Goal: Information Seeking & Learning: Learn about a topic

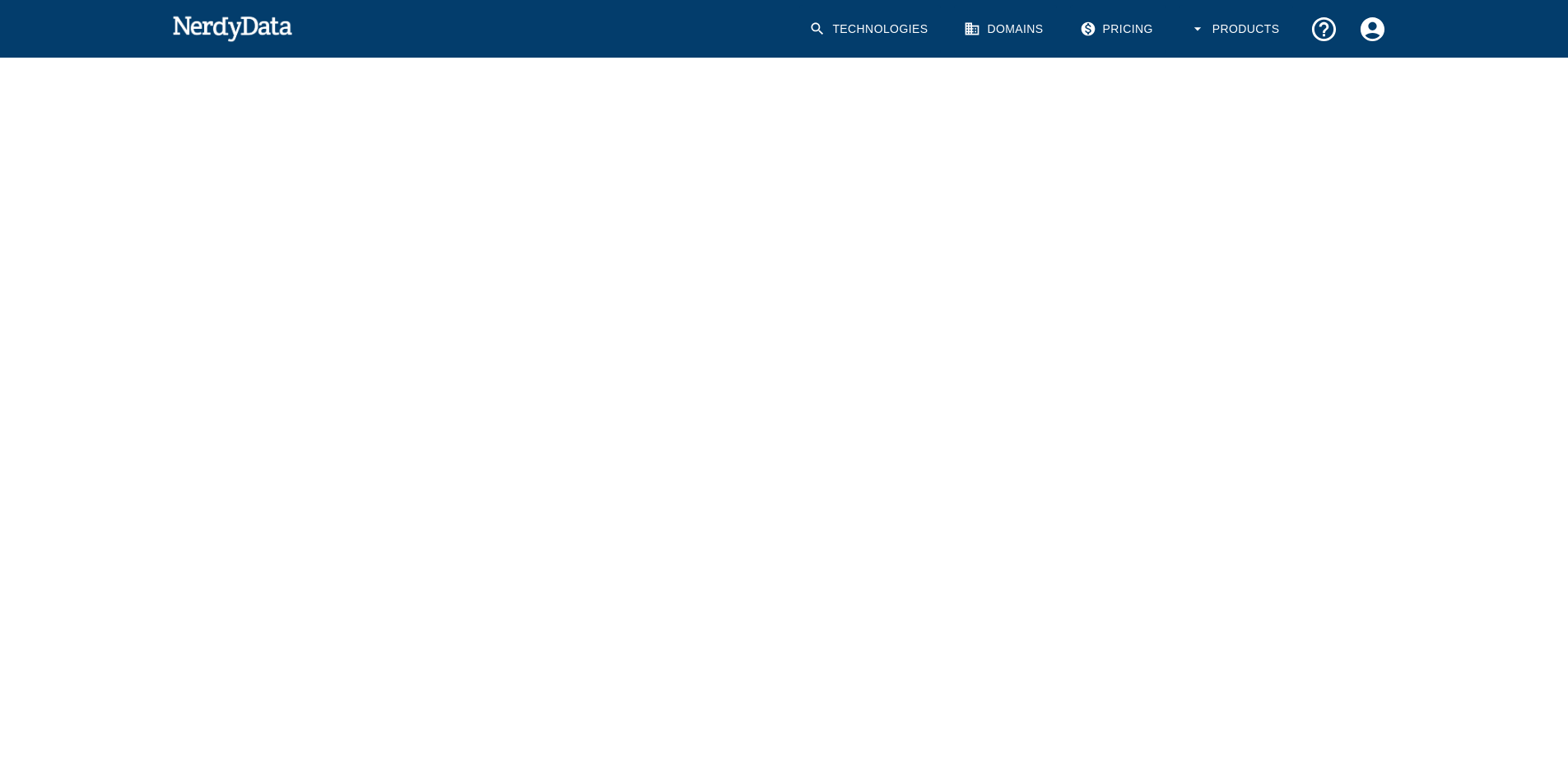
scroll to position [152, 0]
click at [220, 24] on img at bounding box center [233, 28] width 121 height 33
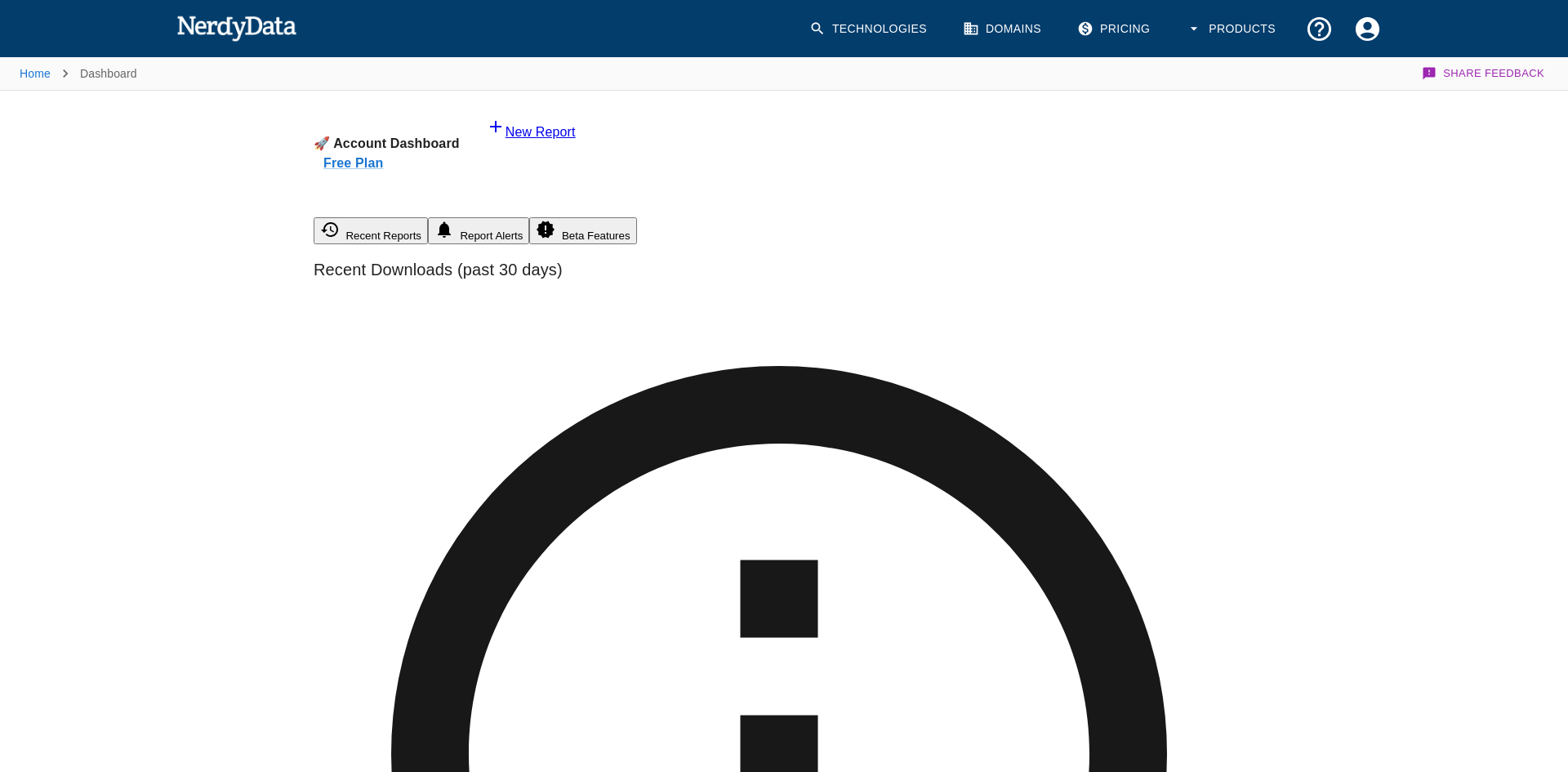
click at [864, 27] on link "Technologies" at bounding box center [870, 29] width 141 height 48
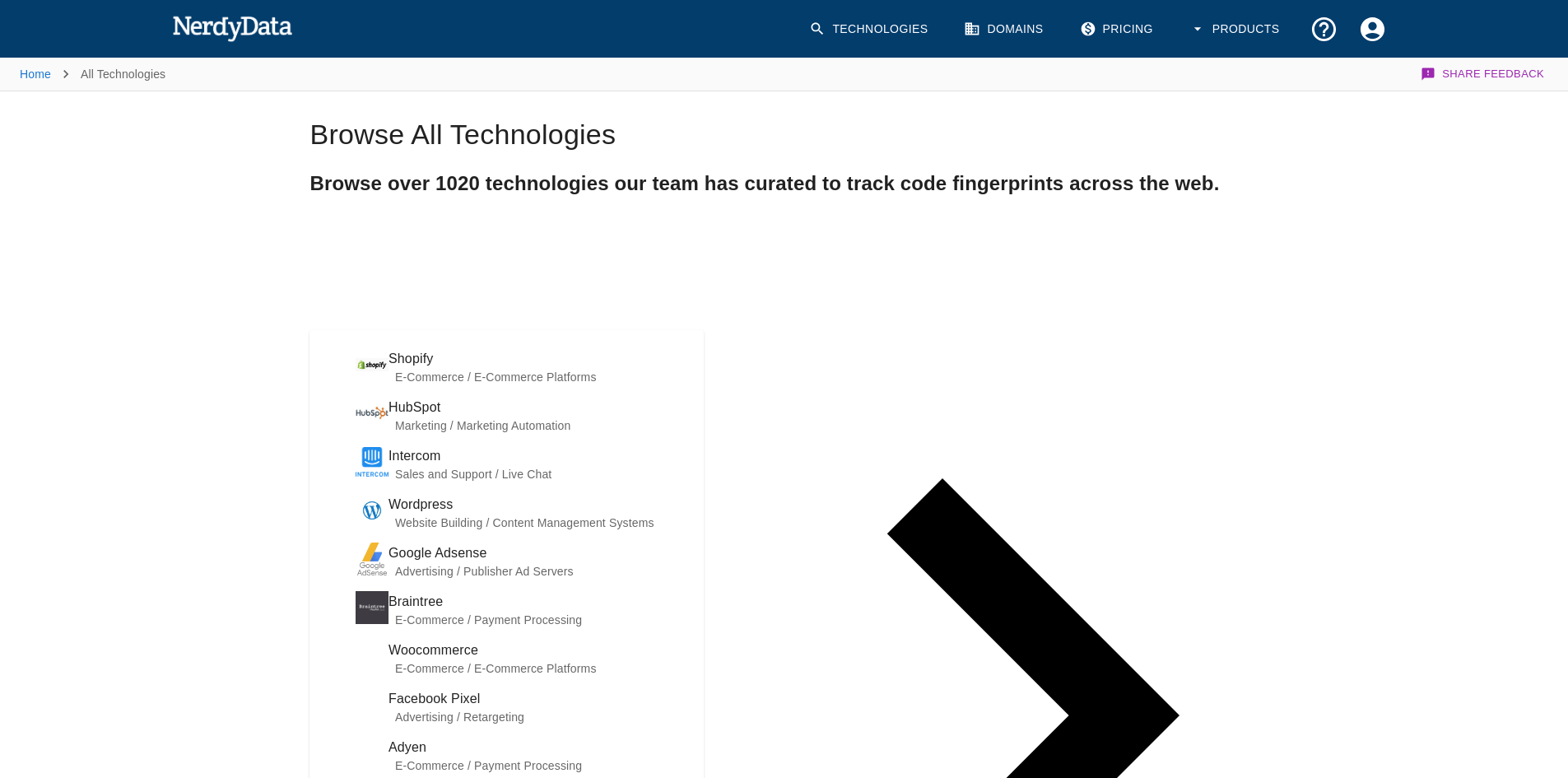
paste input "paytrace"
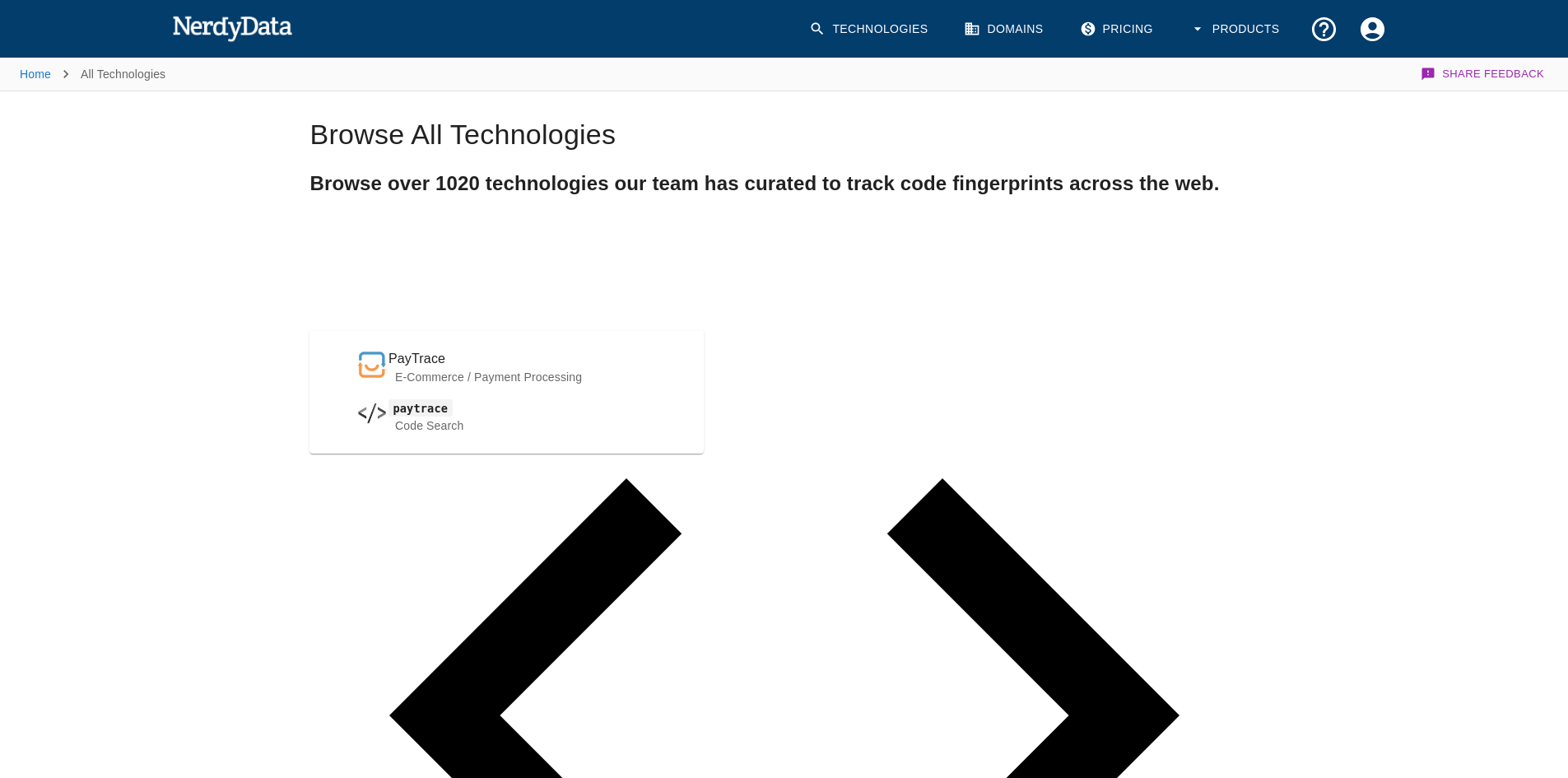
click at [389, 357] on span "PayTrace" at bounding box center [539, 358] width 302 height 20
type input "paytrace"
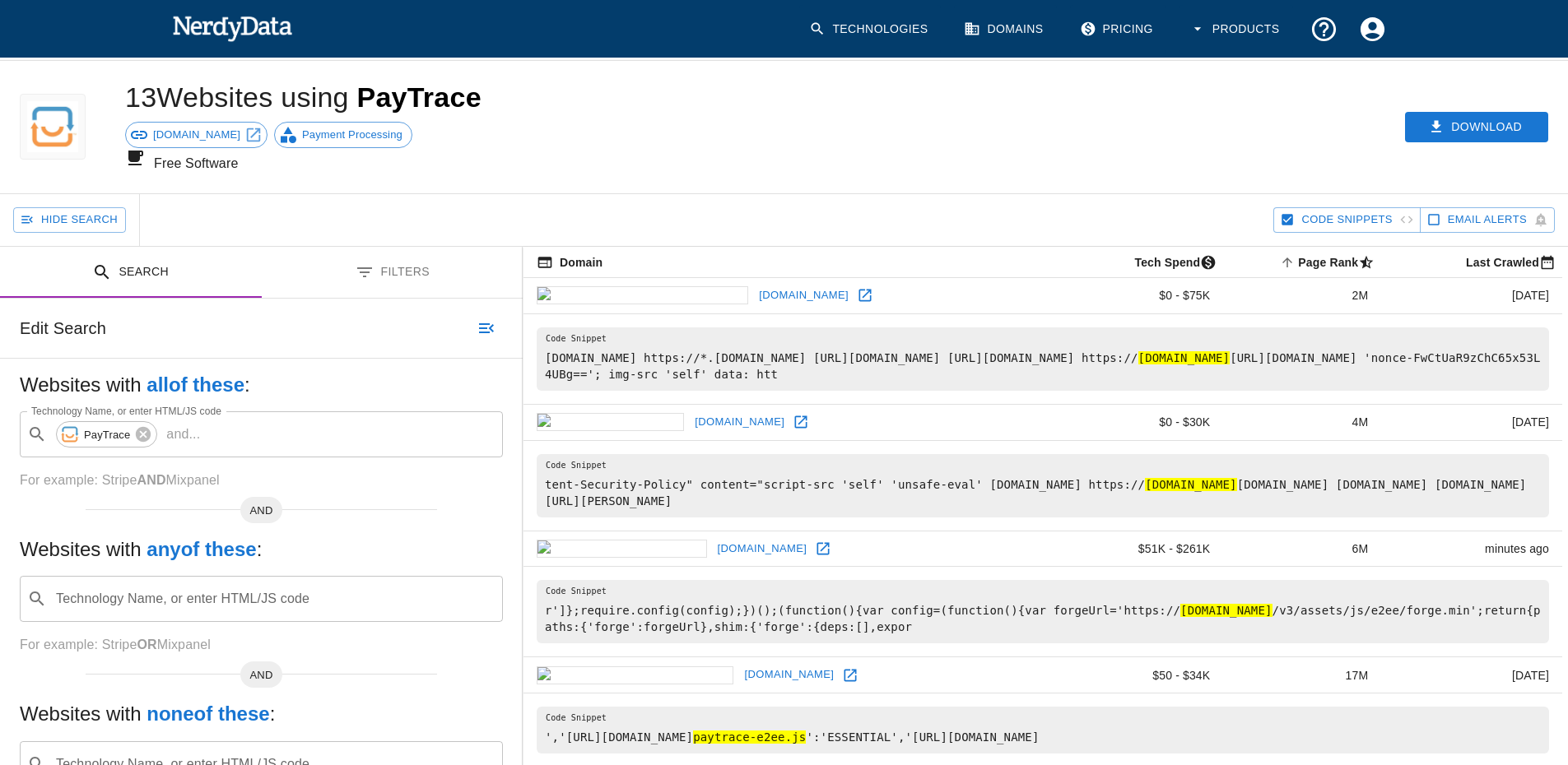
scroll to position [3, 0]
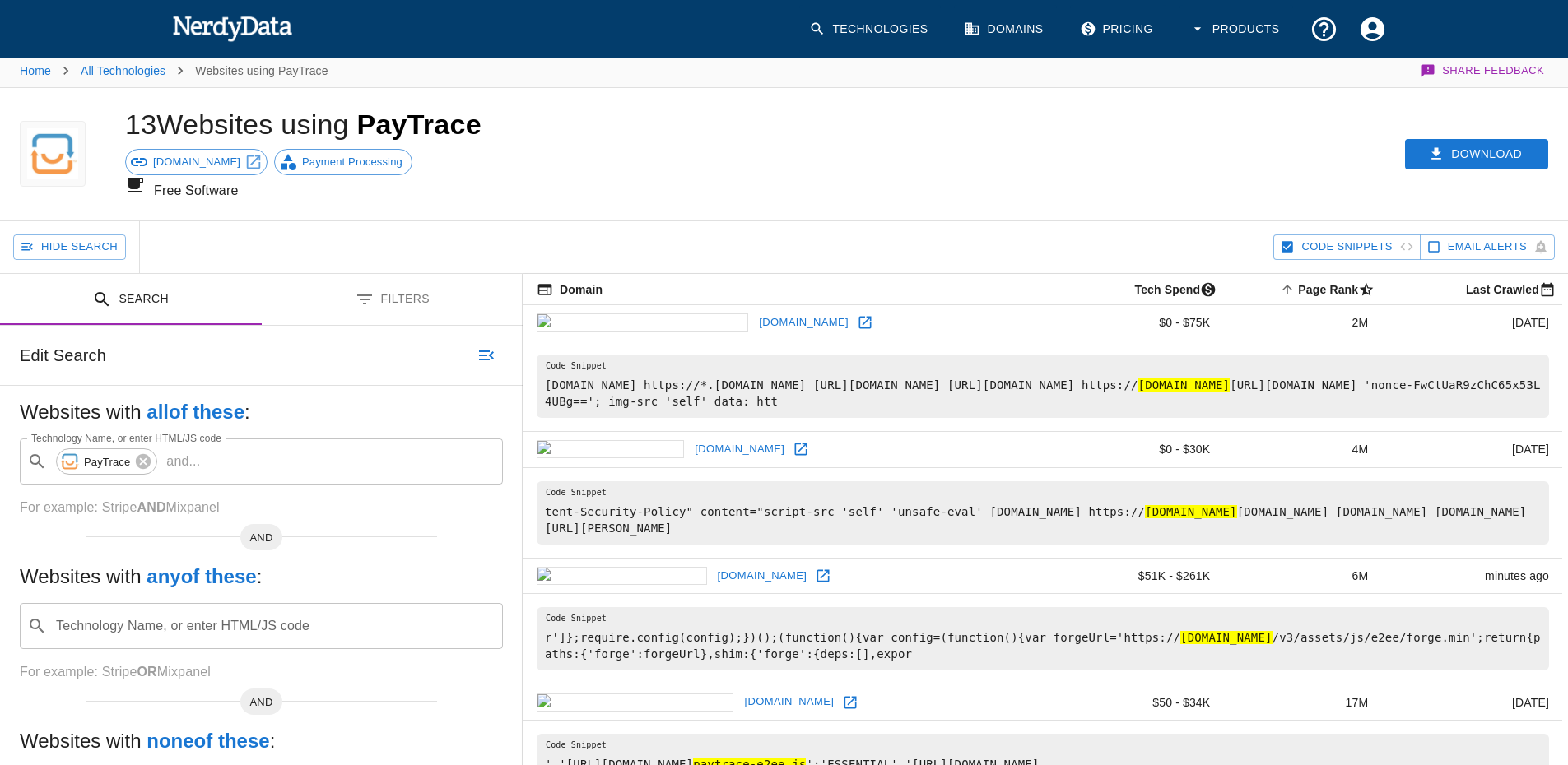
click at [857, 314] on icon at bounding box center [865, 322] width 16 height 16
click at [795, 443] on icon at bounding box center [801, 449] width 12 height 12
click at [815, 568] on icon at bounding box center [823, 575] width 16 height 16
click at [842, 694] on icon at bounding box center [850, 702] width 16 height 16
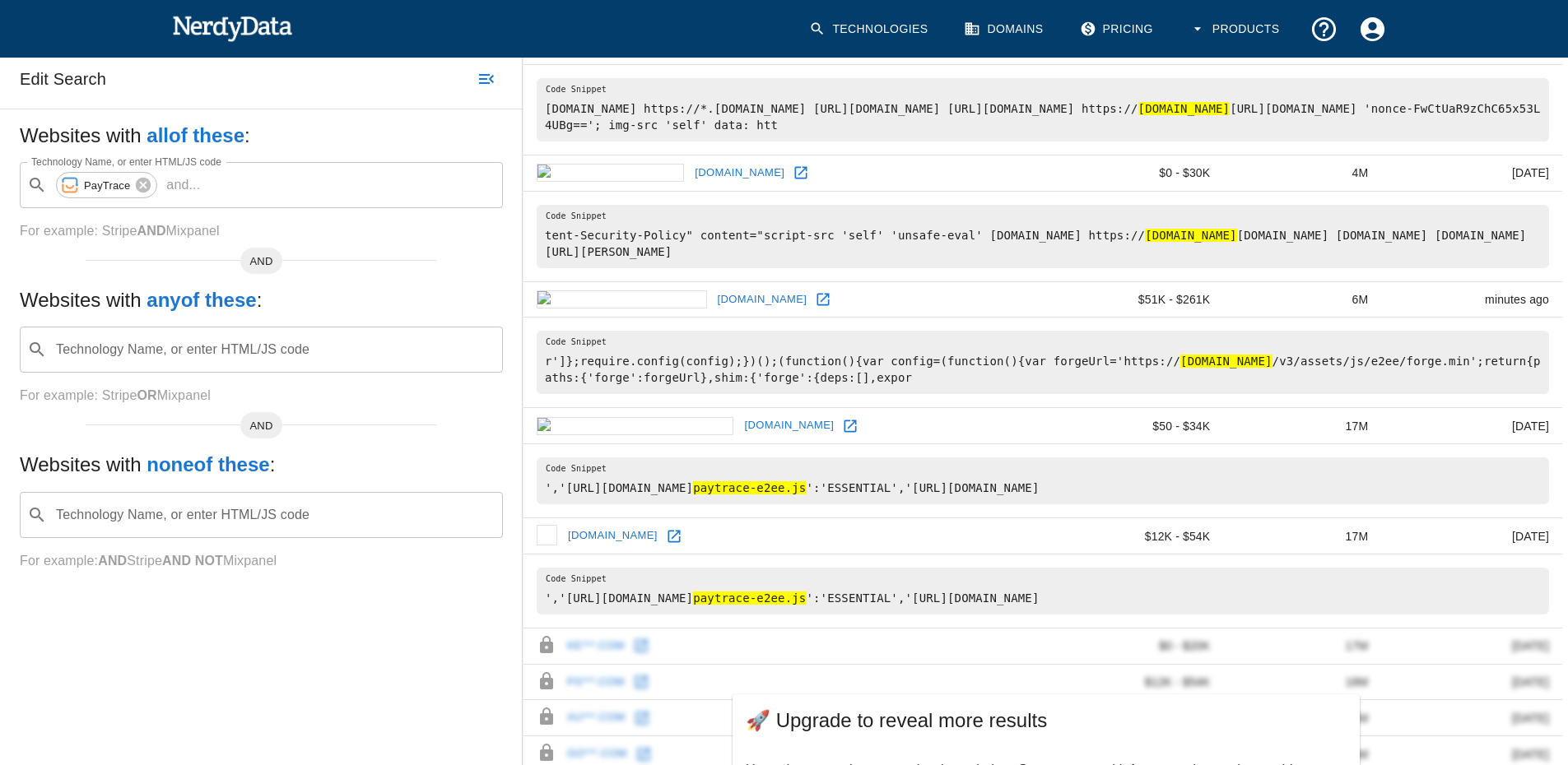
scroll to position [332, 0]
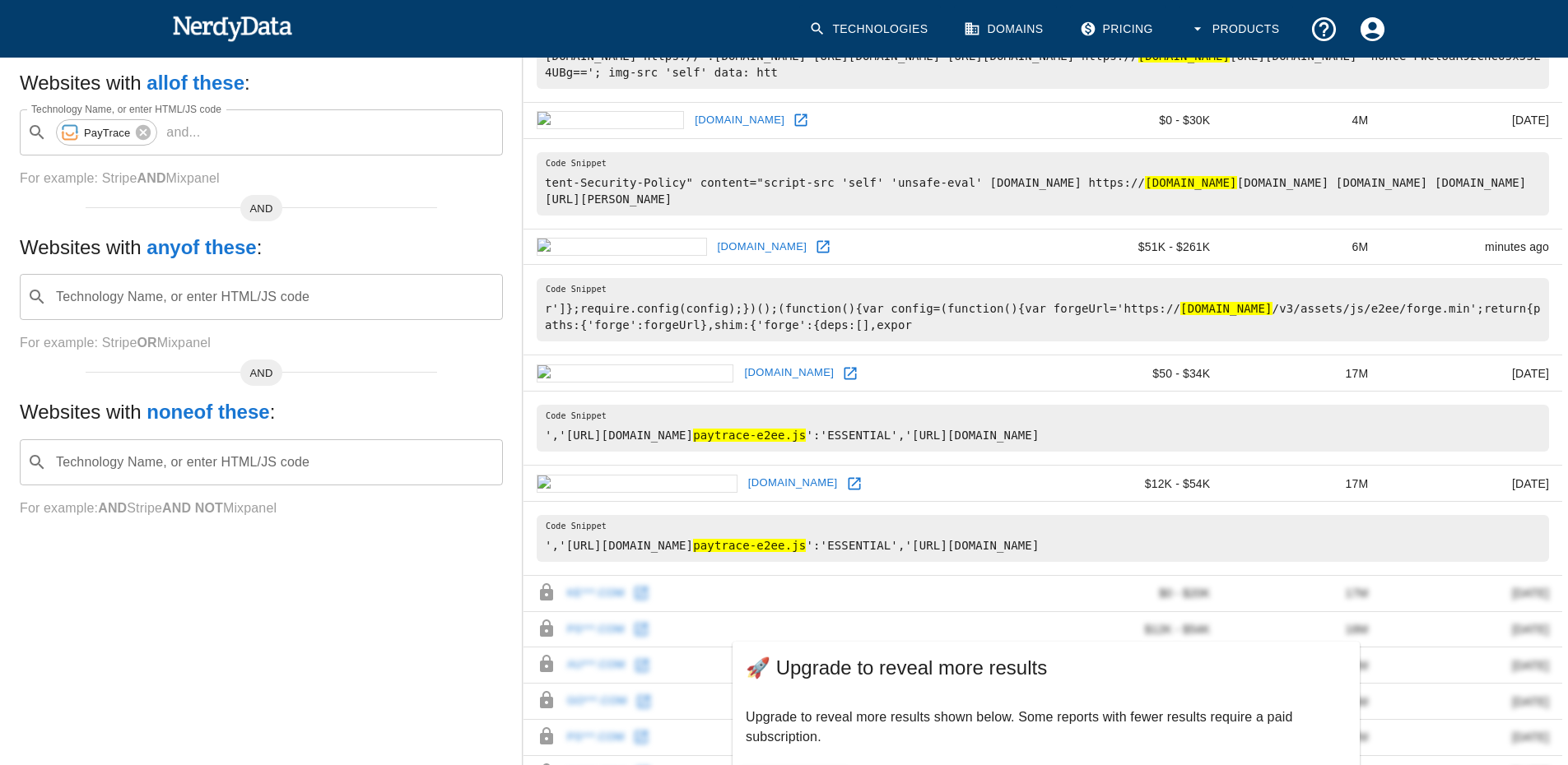
click at [848, 477] on icon at bounding box center [854, 483] width 12 height 12
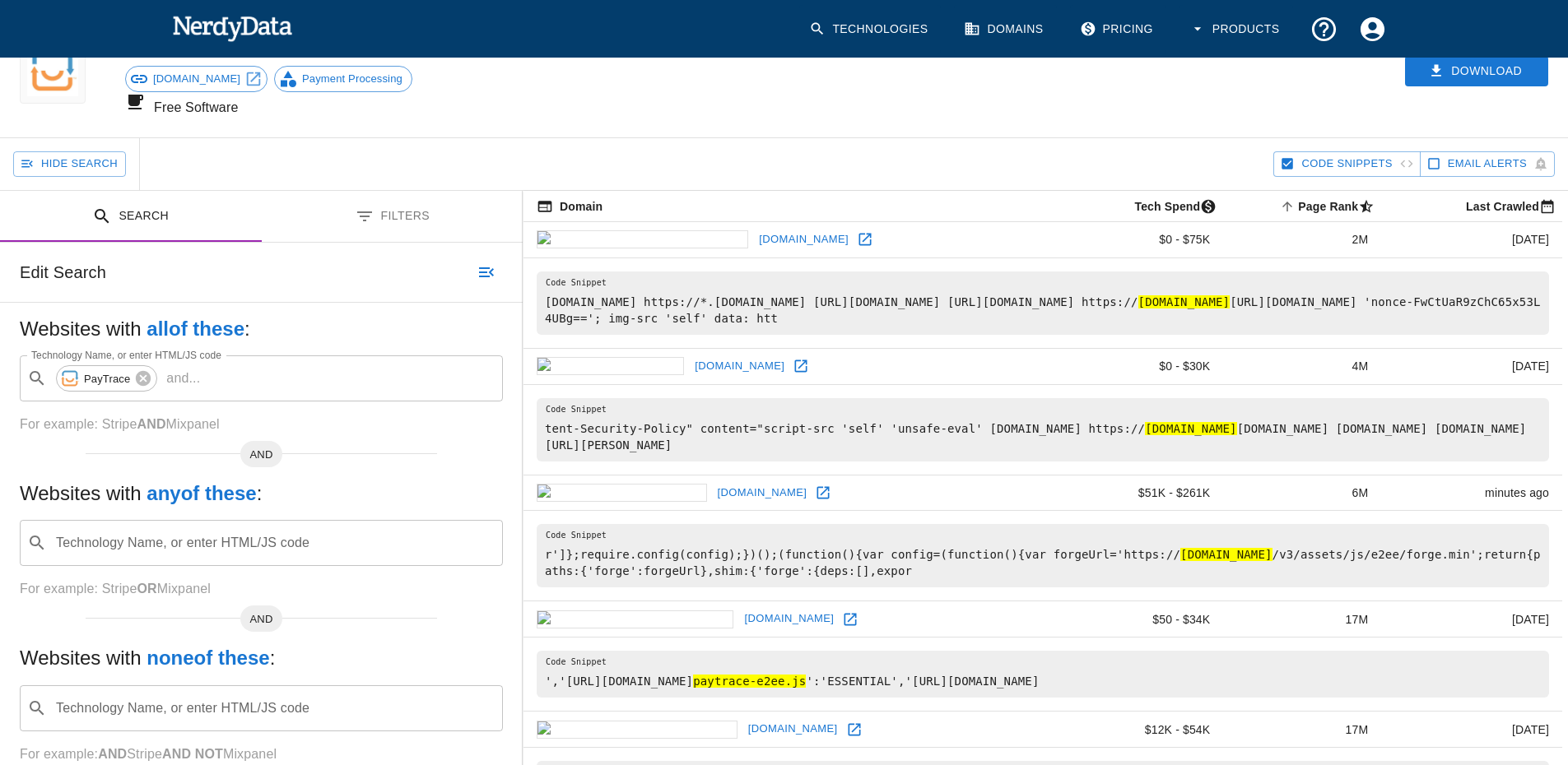
scroll to position [86, 0]
click at [403, 197] on button "Filters" at bounding box center [392, 218] width 261 height 52
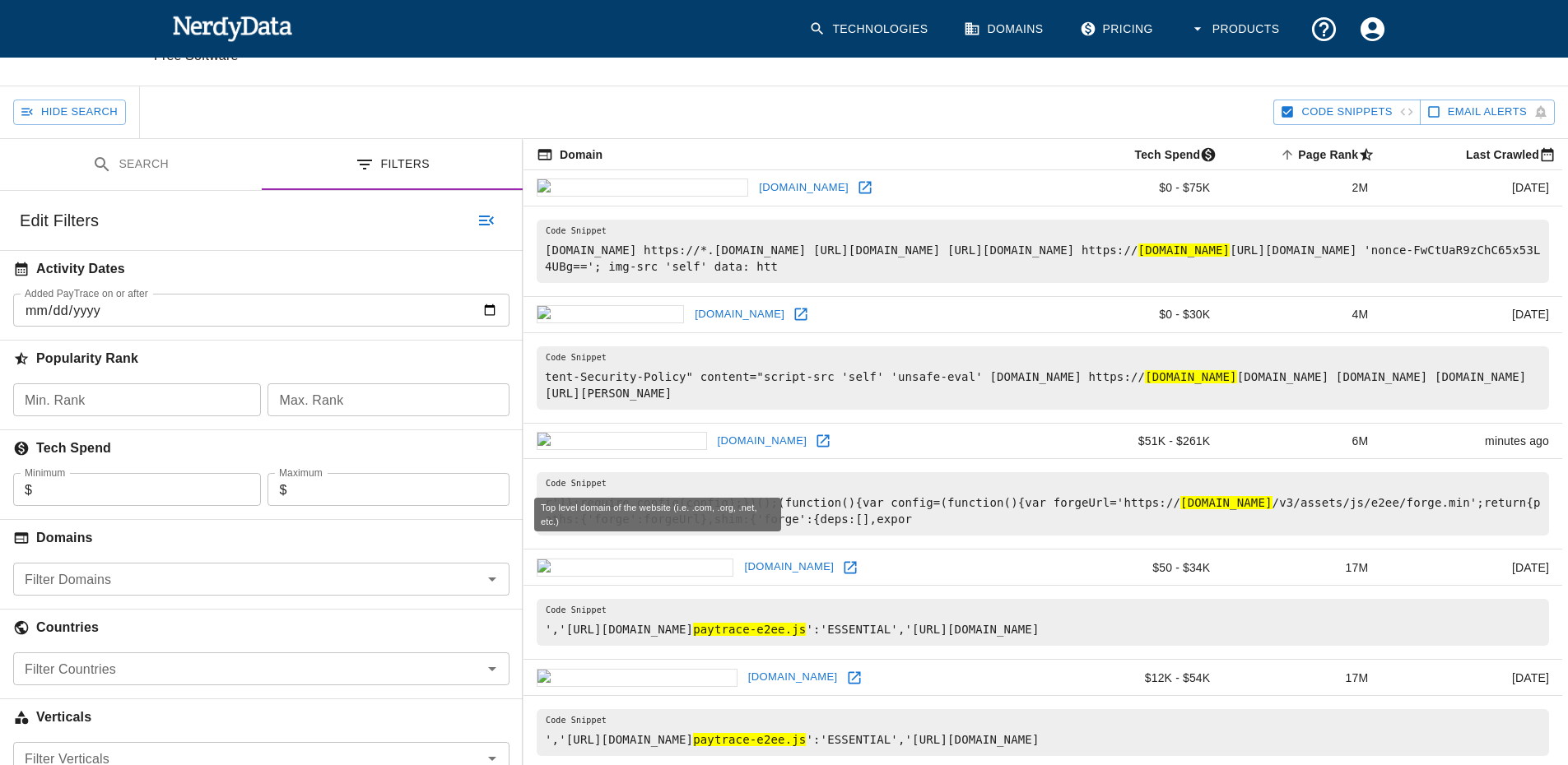
scroll to position [168, 0]
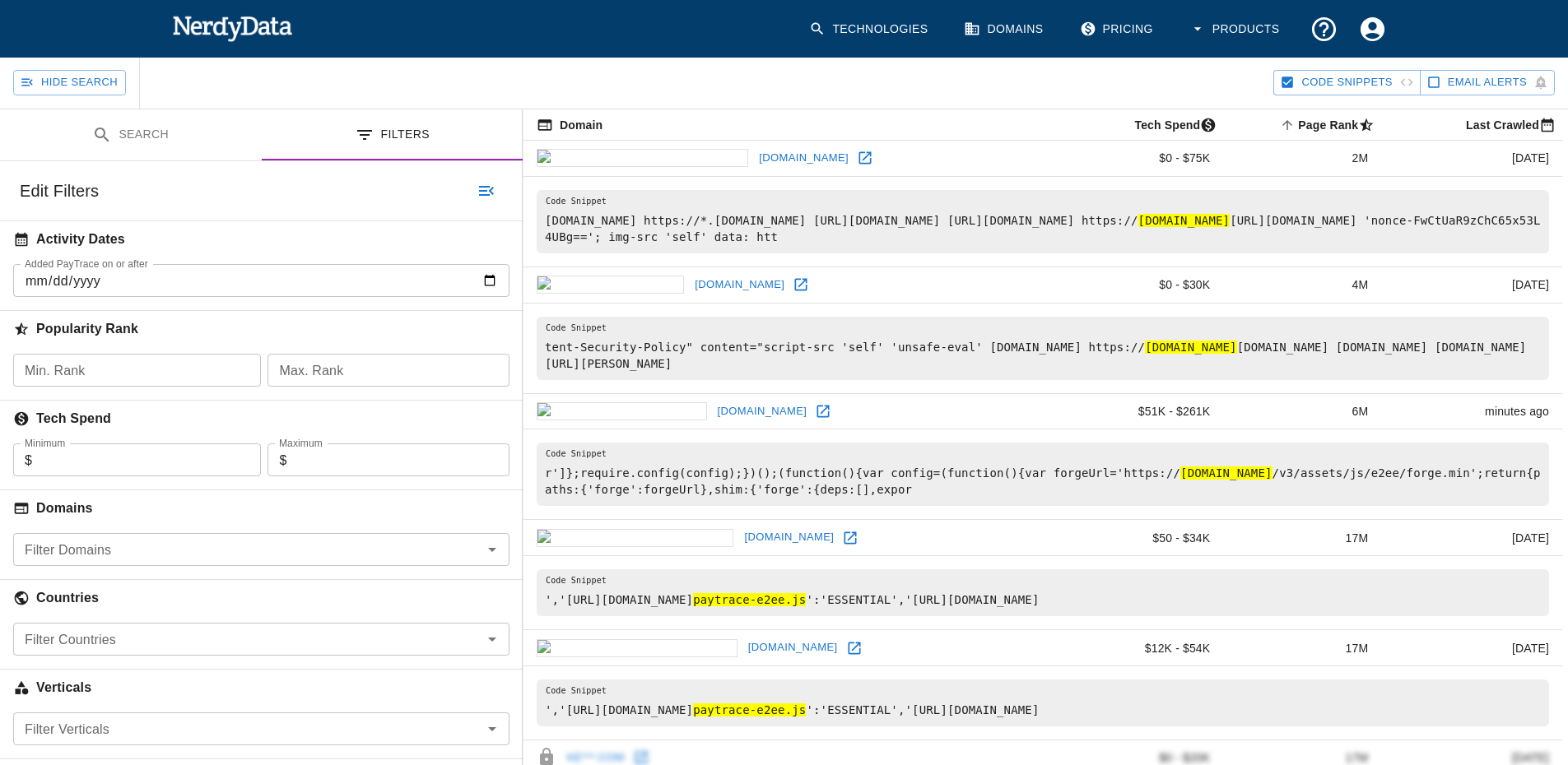
click at [124, 538] on input "Filter Domains" at bounding box center [248, 550] width 460 height 23
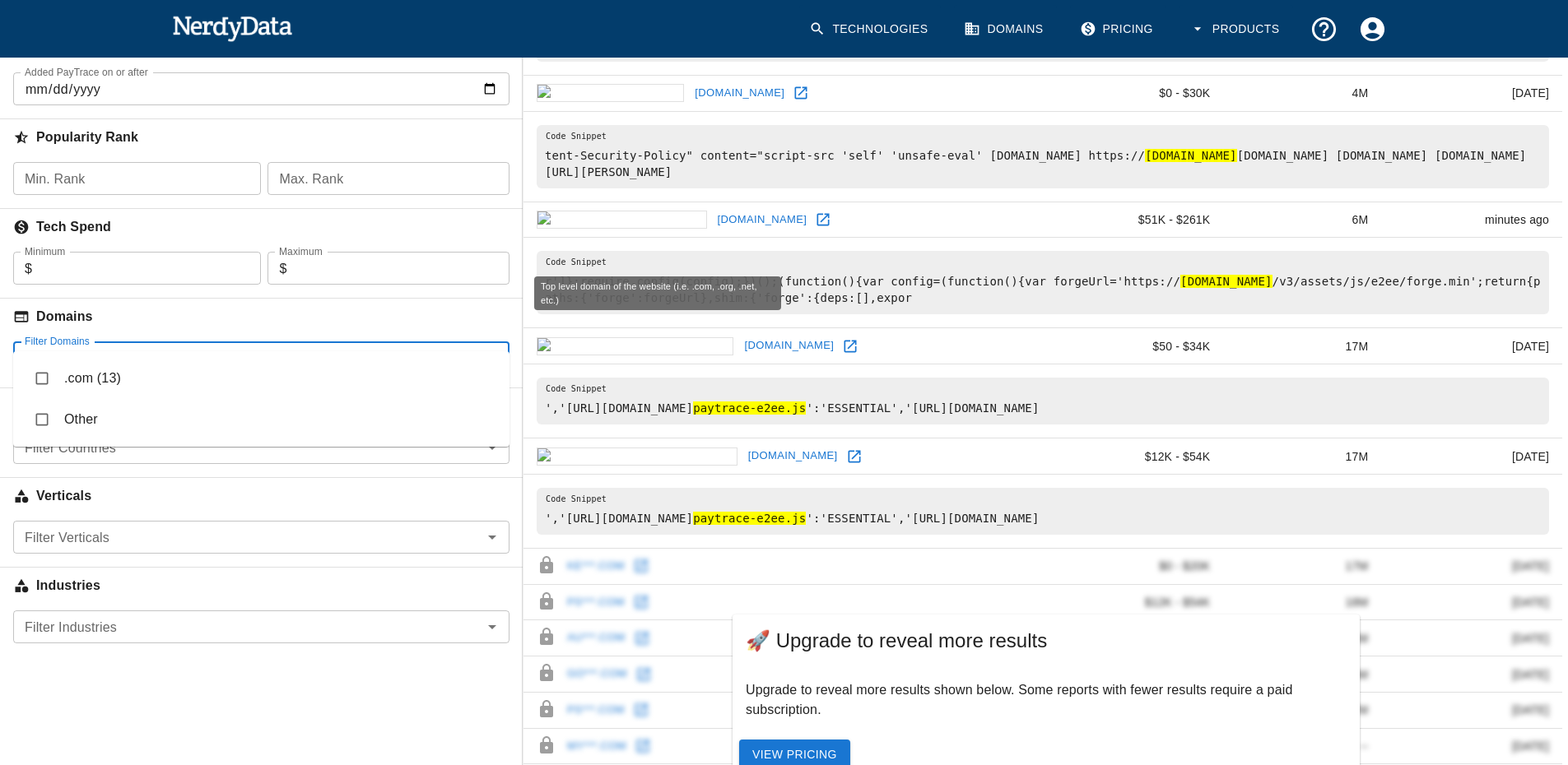
scroll to position [415, 0]
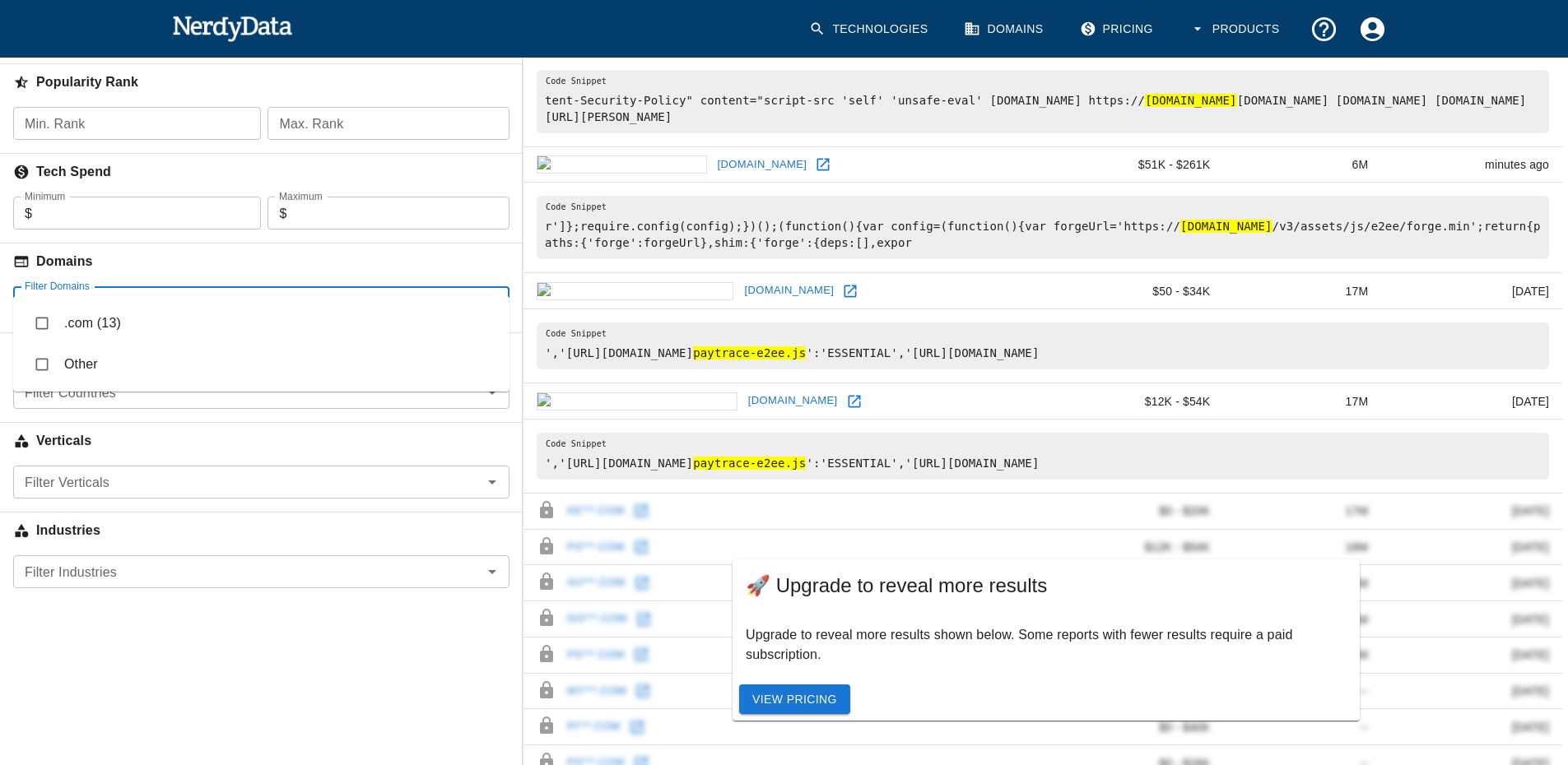
click at [109, 471] on input "Filter Verticals" at bounding box center [248, 482] width 460 height 23
click at [94, 292] on input "Filter Domains" at bounding box center [248, 303] width 460 height 23
click at [42, 318] on input "checkbox" at bounding box center [42, 324] width 31 height 31
checkbox input "true"
click at [319, 664] on div "Search Filters Edit Search Undo Search Websites with all of these : Technology …" at bounding box center [261, 350] width 523 height 975
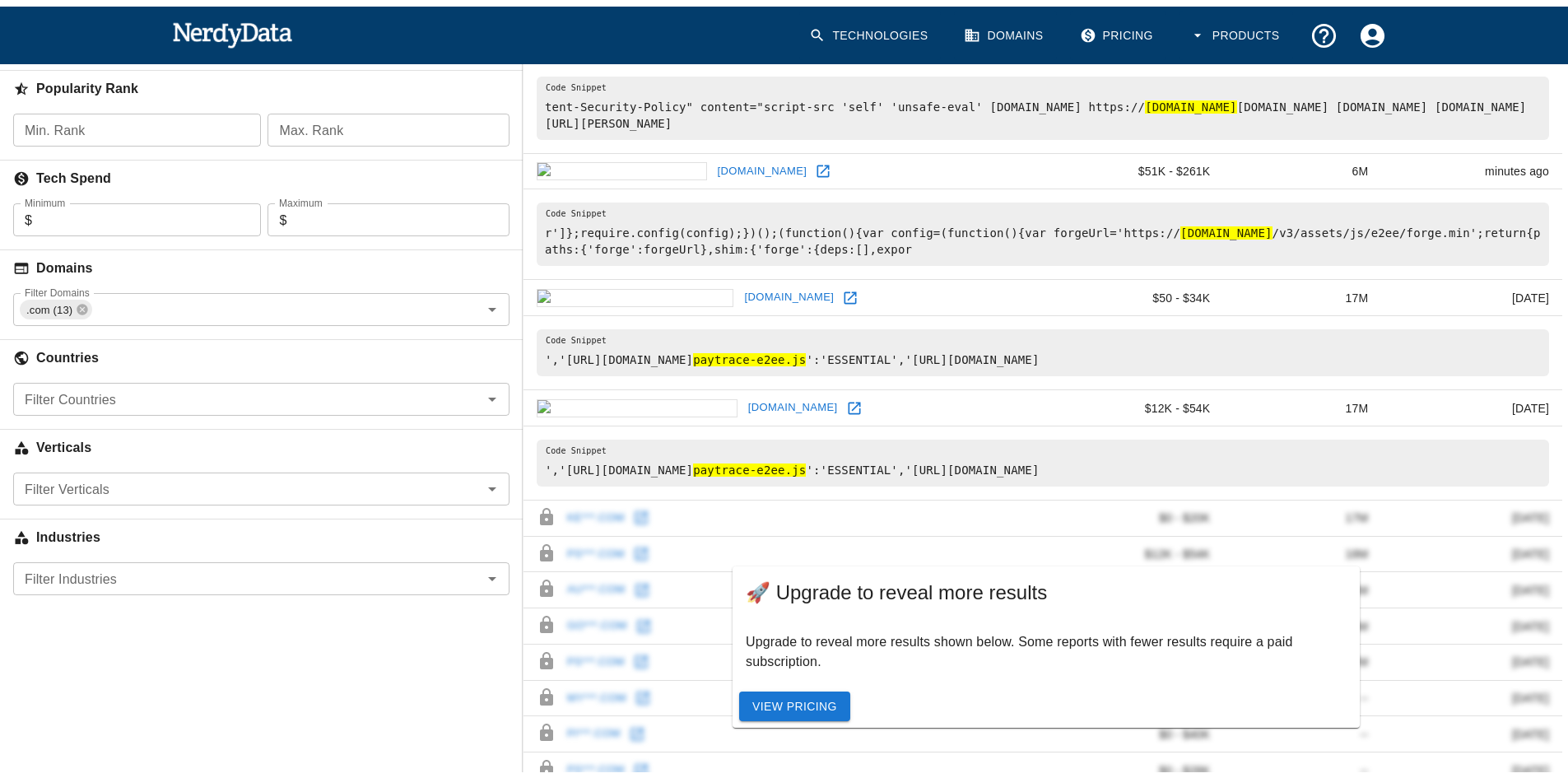
scroll to position [86, 0]
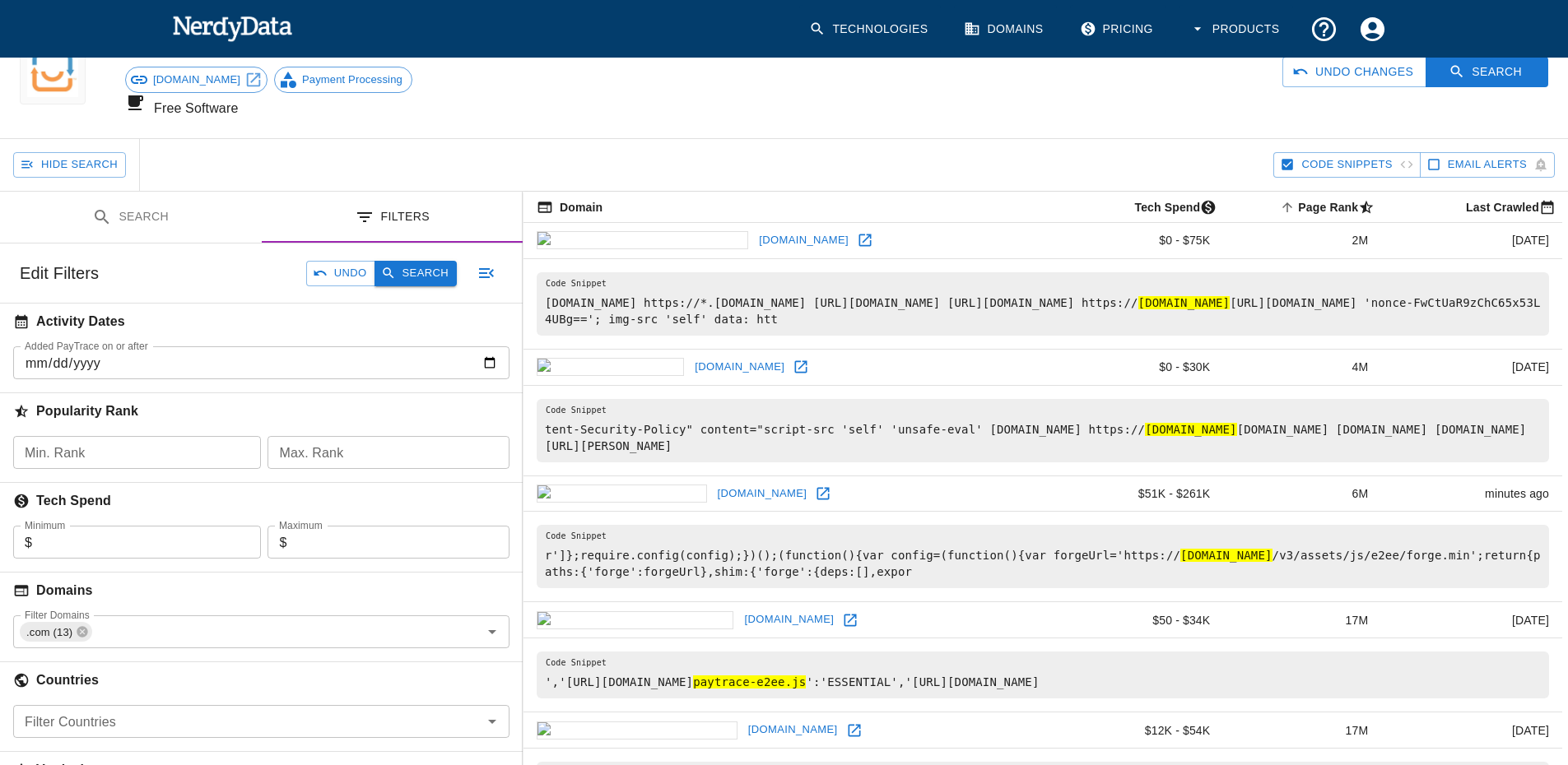
click at [434, 260] on button "Search" at bounding box center [416, 273] width 82 height 25
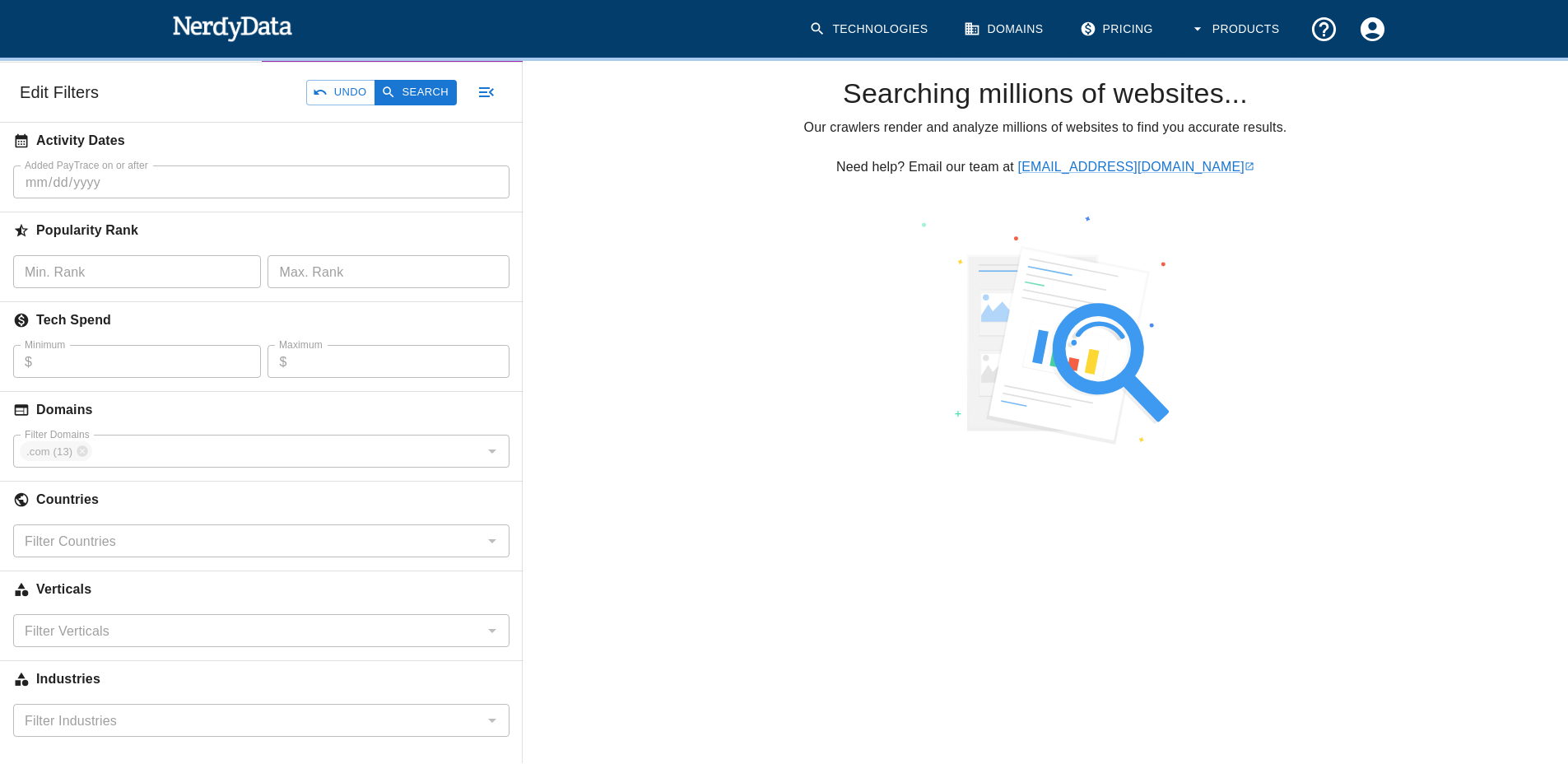
scroll to position [267, 0]
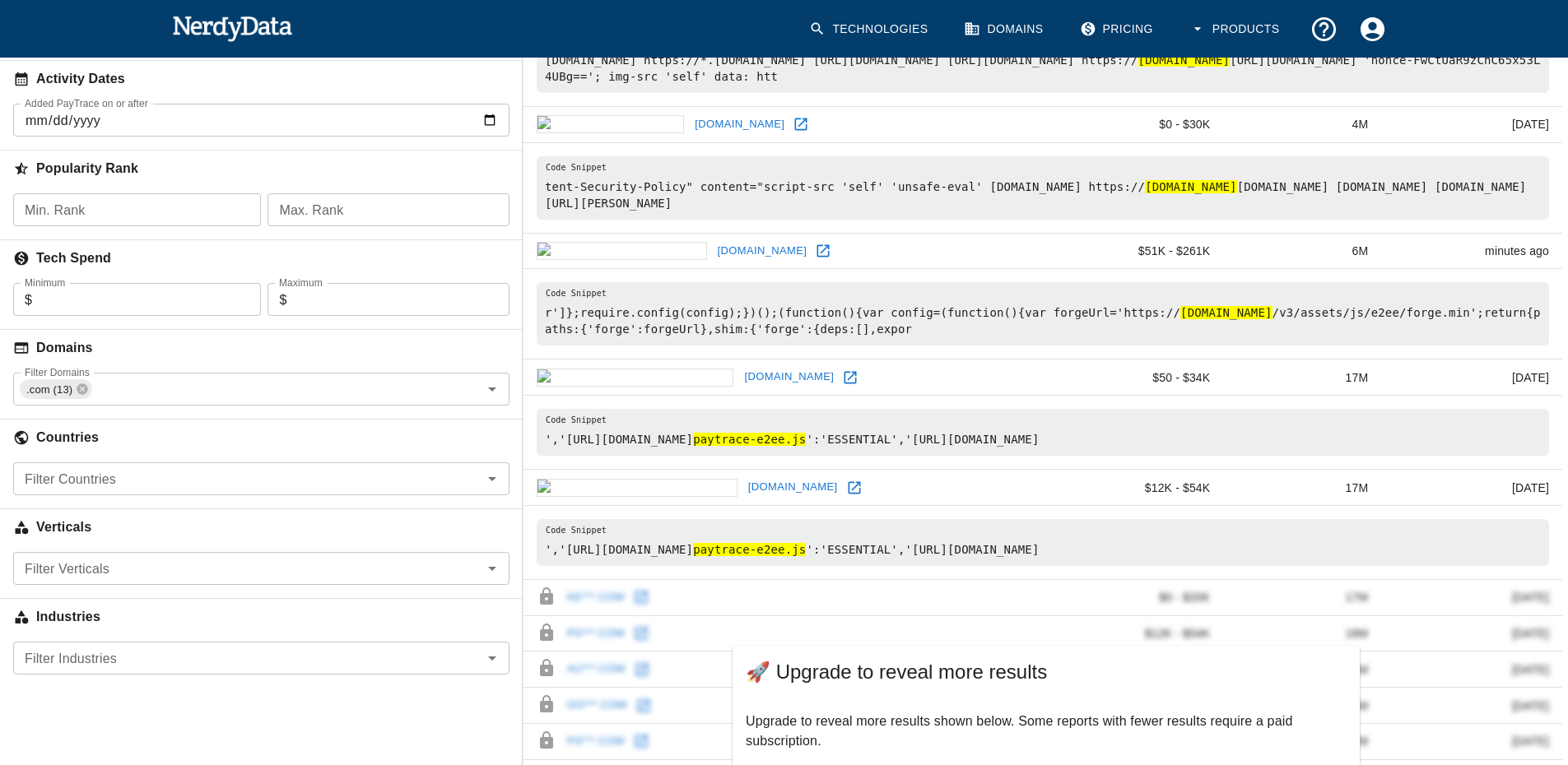
scroll to position [332, 0]
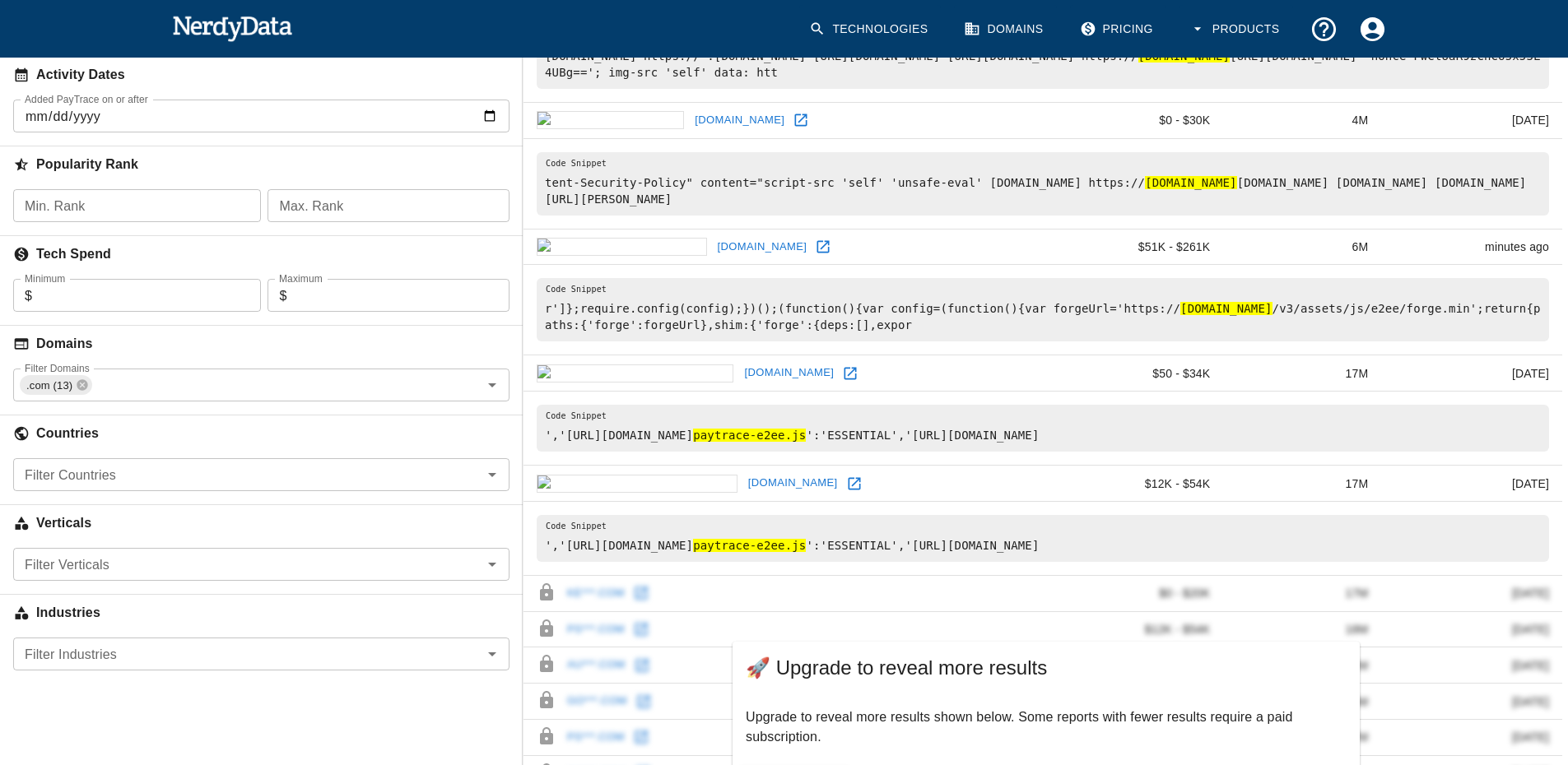
click at [842, 365] on icon at bounding box center [850, 373] width 16 height 16
